Goal: Information Seeking & Learning: Learn about a topic

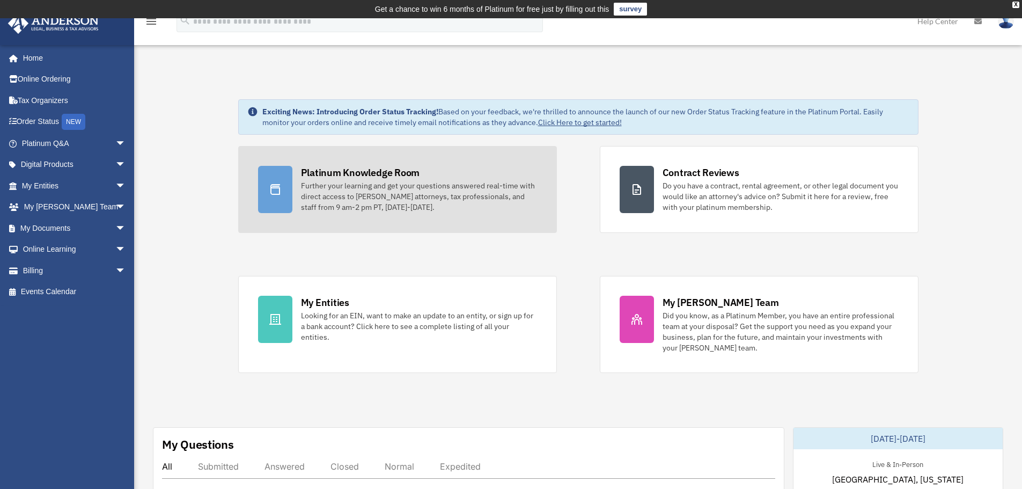
click at [375, 199] on div "Further your learning and get your questions answered real-time with direct acc…" at bounding box center [419, 196] width 236 height 32
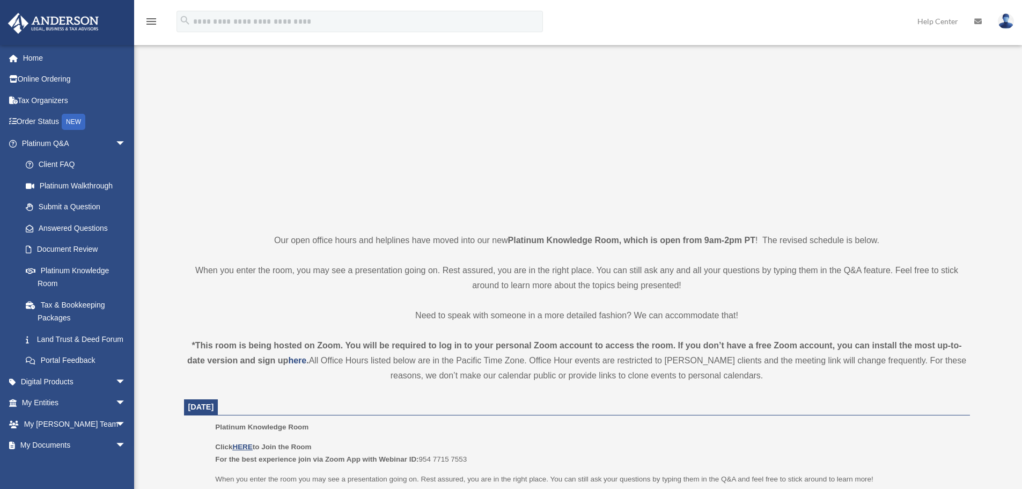
scroll to position [215, 0]
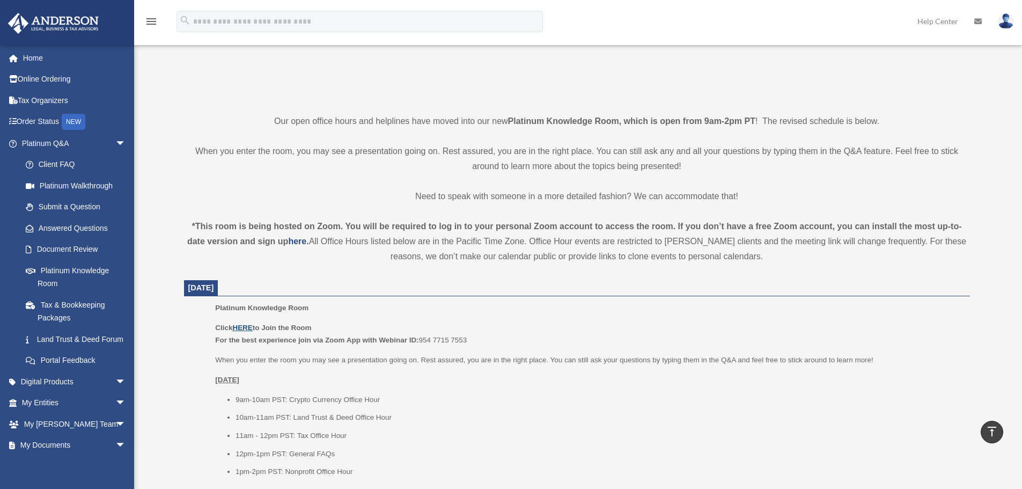
click at [247, 325] on u "HERE" at bounding box center [242, 328] width 20 height 8
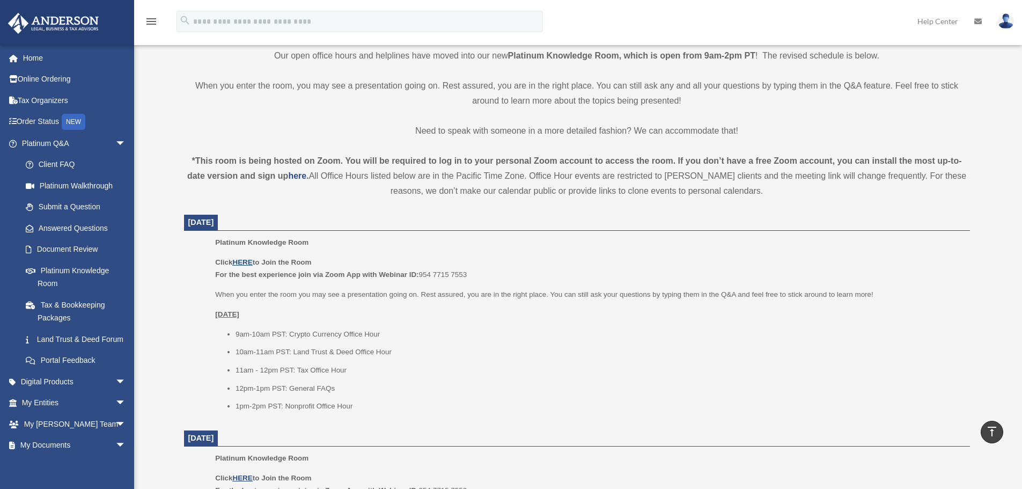
scroll to position [376, 0]
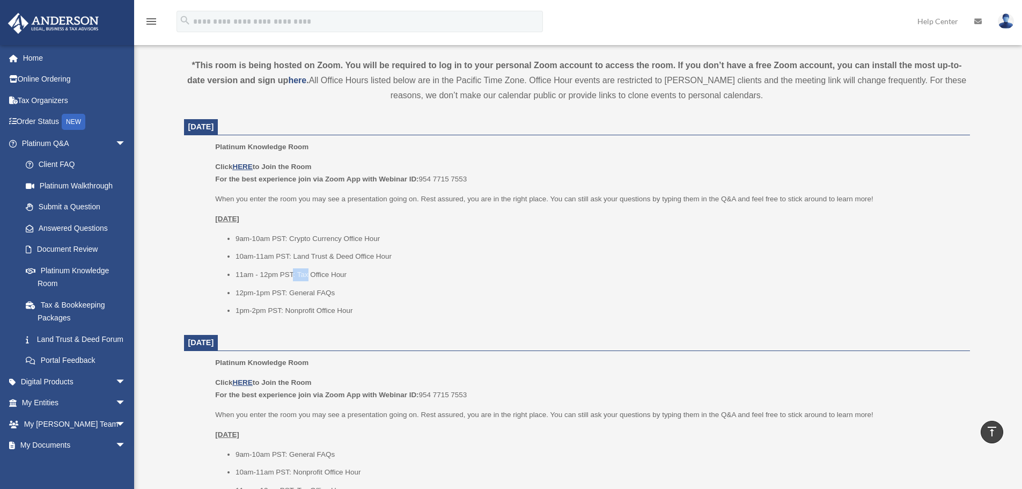
drag, startPoint x: 301, startPoint y: 274, endPoint x: 318, endPoint y: 274, distance: 17.2
click at [316, 274] on li "11am - 12pm PST: Tax Office Hour" at bounding box center [599, 274] width 727 height 13
click at [294, 293] on li "12pm-1pm PST: General FAQs" at bounding box center [599, 293] width 727 height 13
